Goal: Submit feedback/report problem

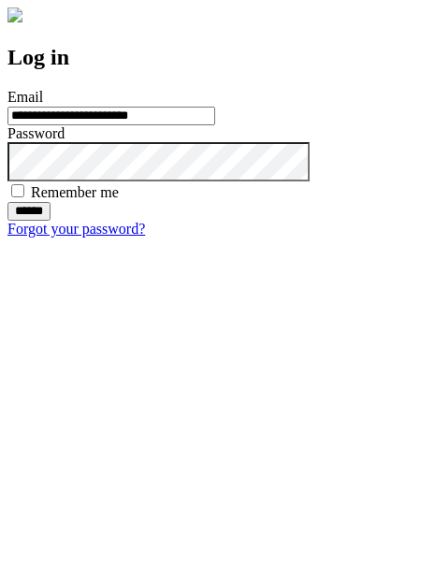
click at [51, 221] on input "******" at bounding box center [28, 211] width 43 height 19
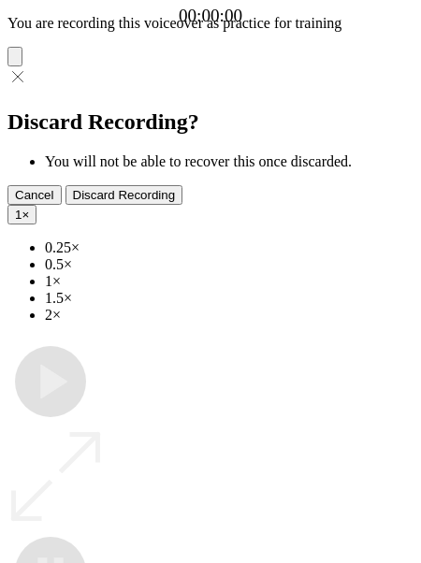
type input "**********"
